Goal: Check status

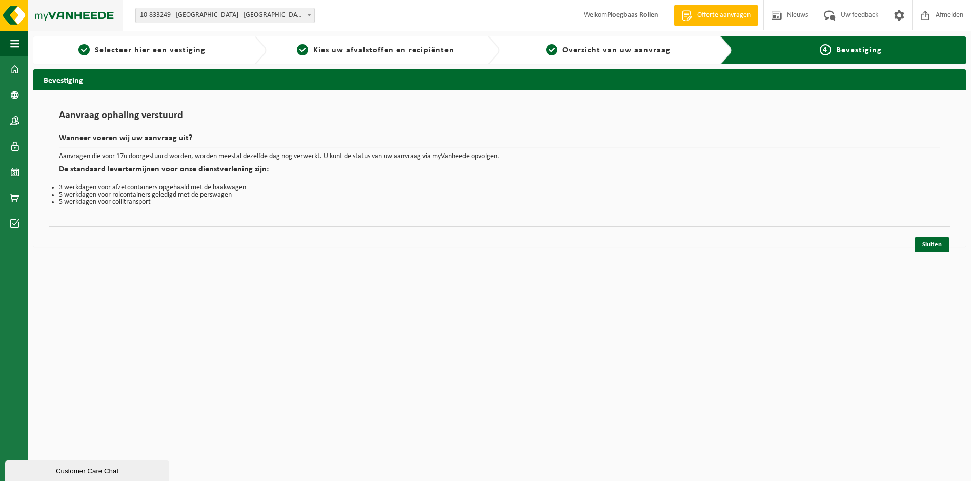
drag, startPoint x: 53, startPoint y: 2, endPoint x: 55, endPoint y: 11, distance: 9.4
click at [55, 1] on img at bounding box center [61, 15] width 123 height 31
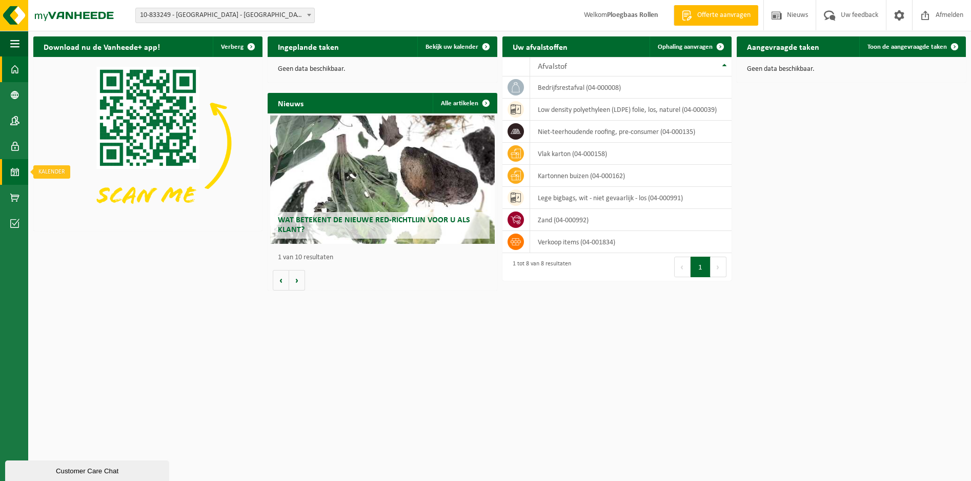
click at [13, 173] on span at bounding box center [14, 172] width 9 height 26
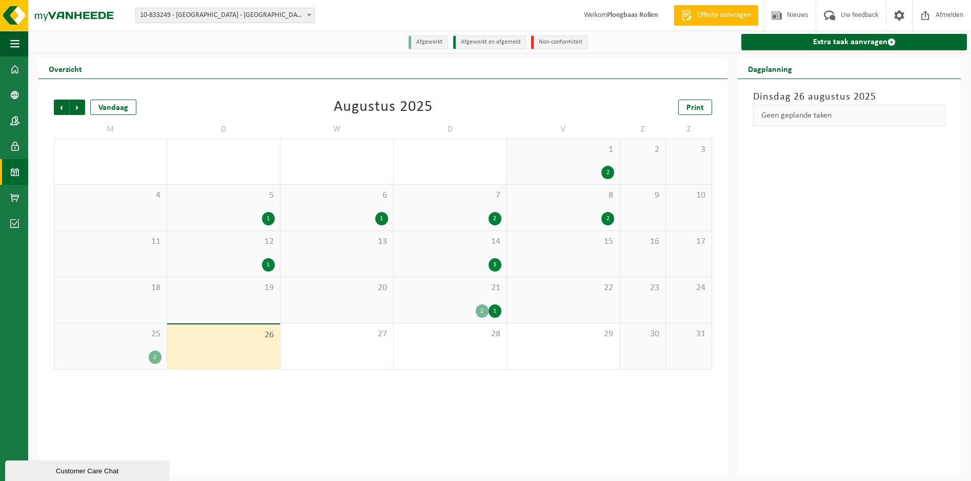
click at [132, 354] on div "2" at bounding box center [110, 356] width 102 height 13
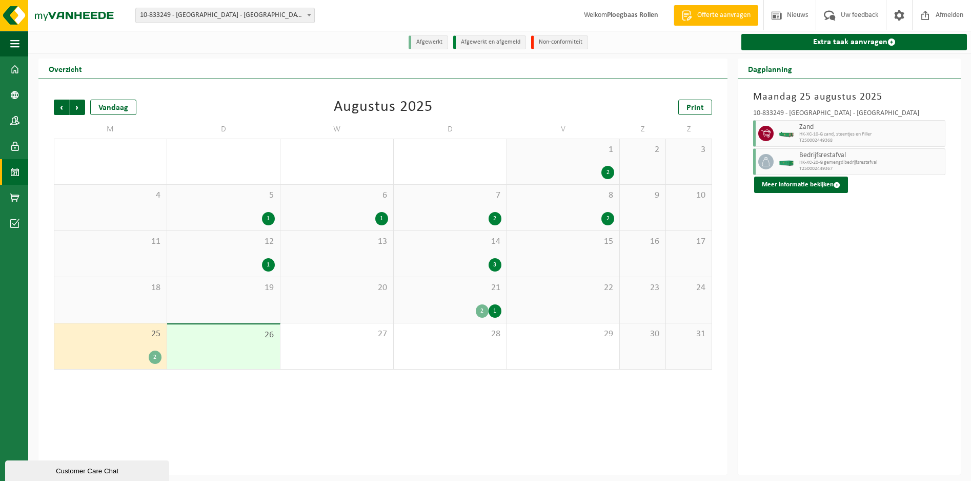
click at [247, 356] on div "26" at bounding box center [223, 346] width 113 height 45
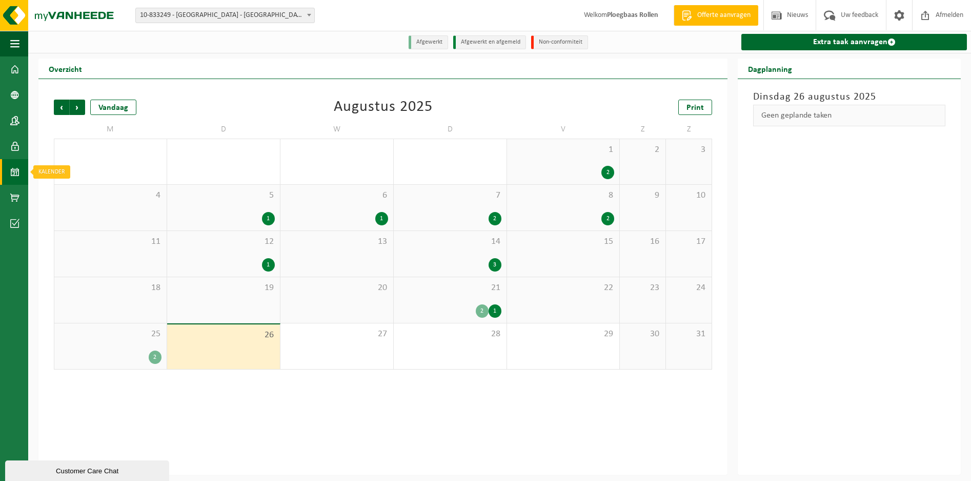
click at [12, 178] on span at bounding box center [14, 172] width 9 height 26
click at [79, 61] on h2 "Overzicht" at bounding box center [65, 68] width 54 height 20
click at [13, 76] on span at bounding box center [14, 69] width 9 height 26
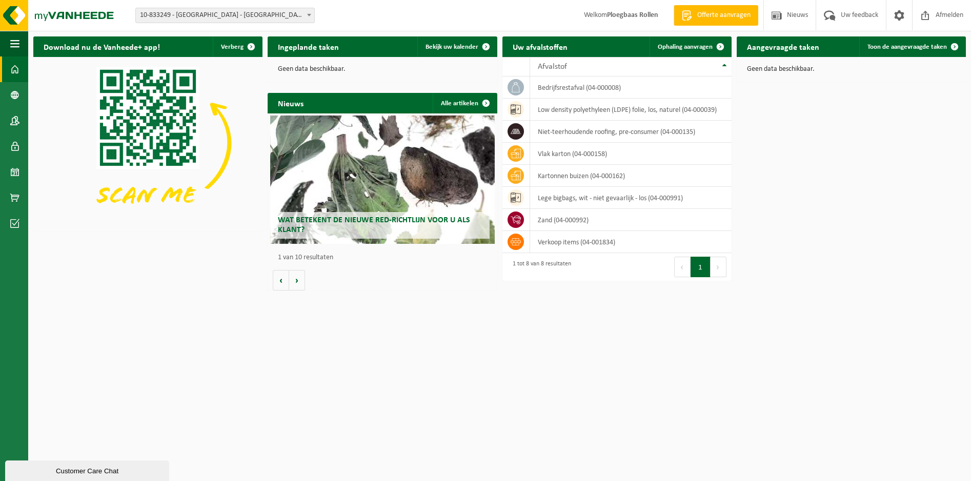
click at [168, 114] on img at bounding box center [147, 143] width 229 height 172
click at [351, 383] on html "Vestiging: 10-833249 - [GEOGRAPHIC_DATA] - [GEOGRAPHIC_DATA] 10-833249 - [GEOGR…" at bounding box center [485, 240] width 971 height 481
click at [793, 63] on div "Geen data beschikbaar." at bounding box center [851, 69] width 229 height 25
